Goal: Task Accomplishment & Management: Use online tool/utility

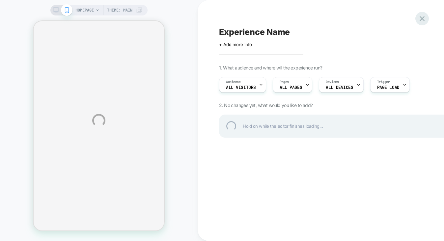
click at [423, 16] on div at bounding box center [421, 18] width 13 height 13
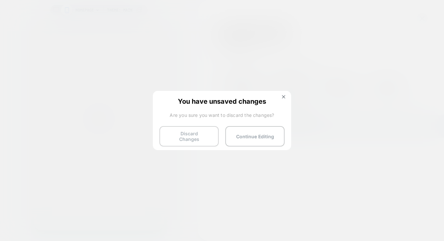
click at [181, 136] on button "Discard Changes" at bounding box center [188, 136] width 59 height 20
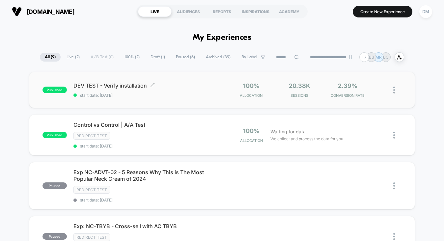
click at [186, 91] on div "DEV TEST - Verify installation Click to edit experience details Click to edit e…" at bounding box center [147, 89] width 148 height 15
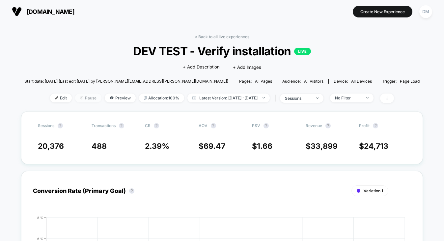
click at [77, 95] on span "Pause" at bounding box center [88, 97] width 26 height 9
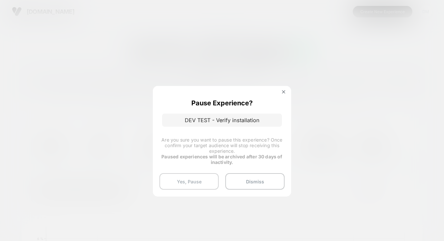
click at [195, 179] on button "Yes, Pause" at bounding box center [188, 181] width 59 height 16
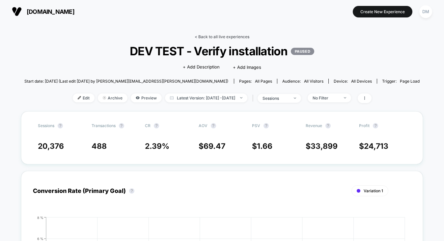
click at [216, 35] on link "< Back to all live experiences" at bounding box center [221, 36] width 55 height 5
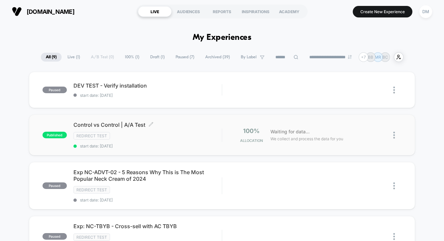
click at [162, 140] on div "Control vs Control | A/A Test Click to edit experience details Click to edit ex…" at bounding box center [147, 134] width 148 height 27
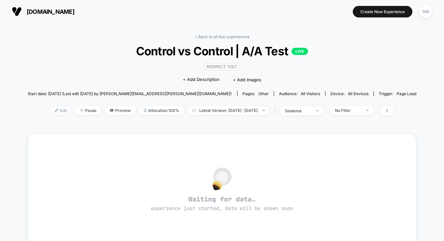
click at [52, 111] on span "Edit" at bounding box center [61, 110] width 22 height 9
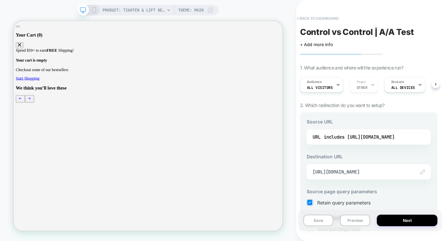
click at [324, 18] on button "< back to dashboard" at bounding box center [317, 18] width 48 height 11
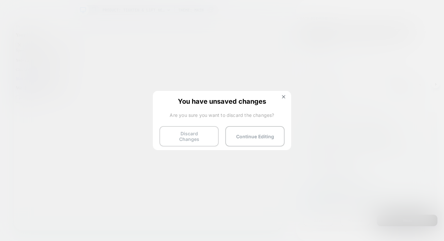
click at [208, 133] on button "Discard Changes" at bounding box center [188, 136] width 59 height 20
